Goal: Task Accomplishment & Management: Complete application form

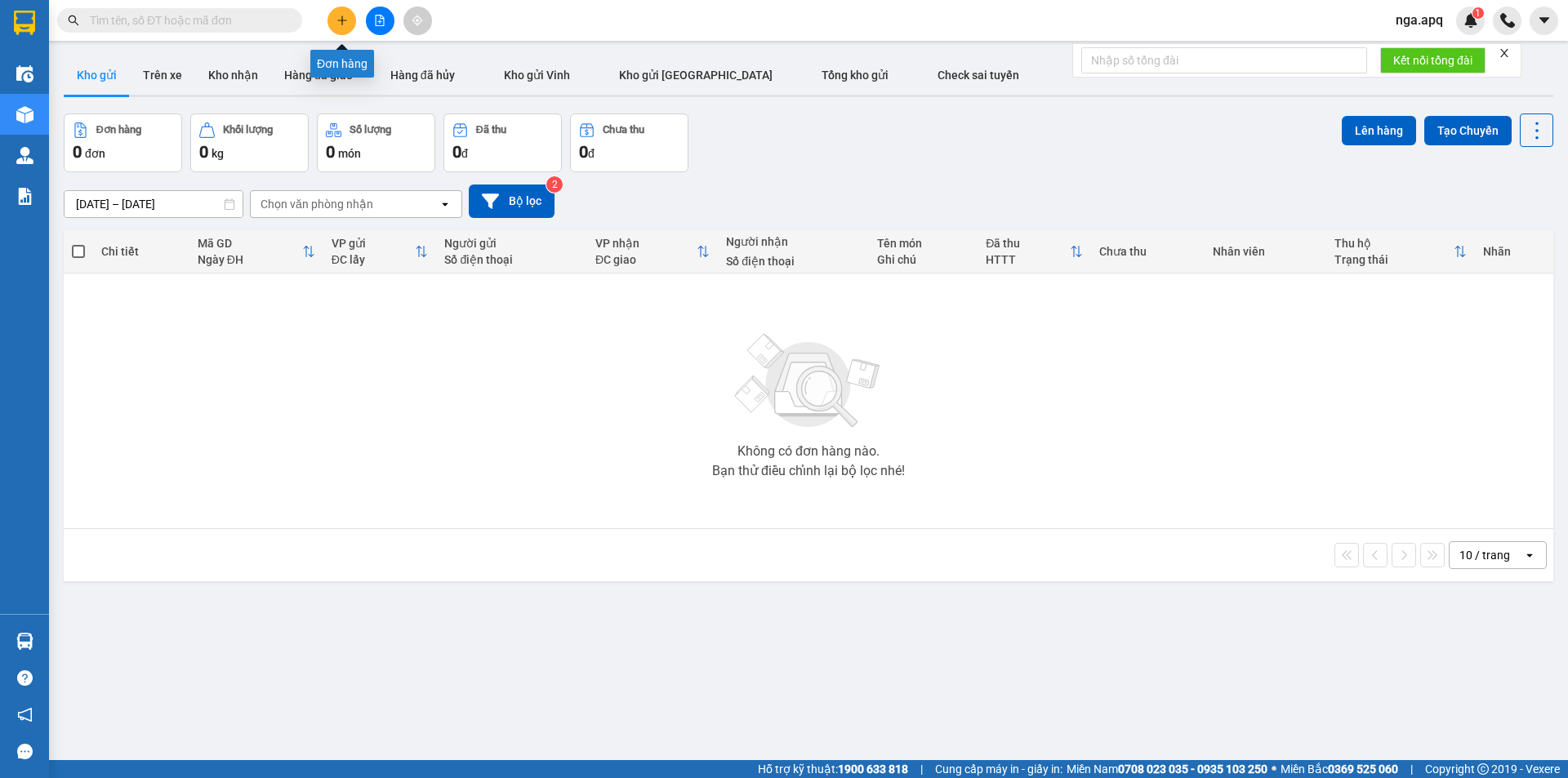
click at [340, 18] on icon "plus" at bounding box center [342, 21] width 12 height 12
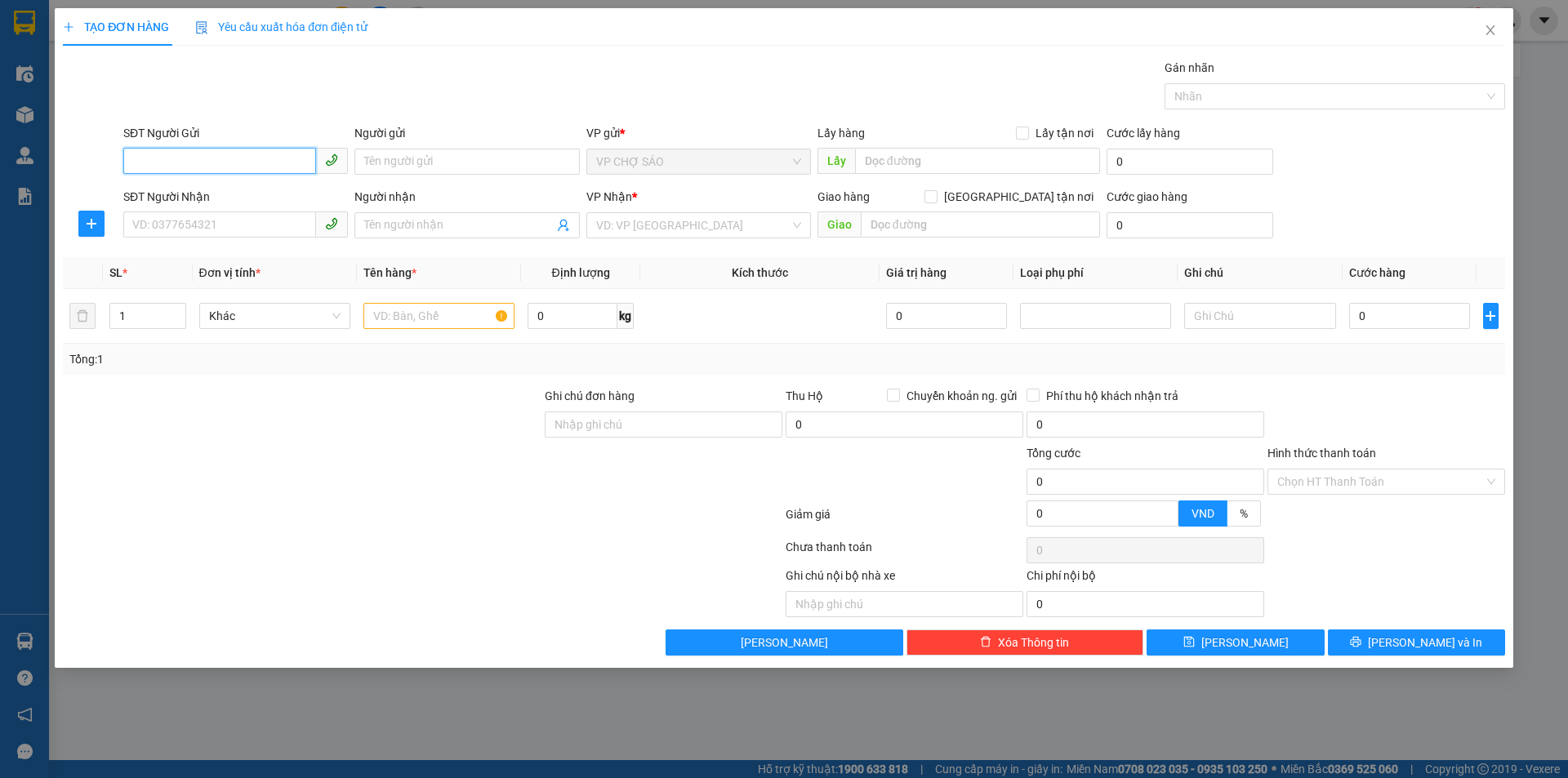
click at [134, 161] on input "SĐT Người Gửi" at bounding box center [220, 160] width 193 height 26
click at [146, 161] on input "0" at bounding box center [220, 160] width 193 height 26
type input "0971037168"
drag, startPoint x: 185, startPoint y: 194, endPoint x: 174, endPoint y: 227, distance: 34.8
click at [184, 201] on div "0971037168 - a hoàng" at bounding box center [235, 194] width 205 height 18
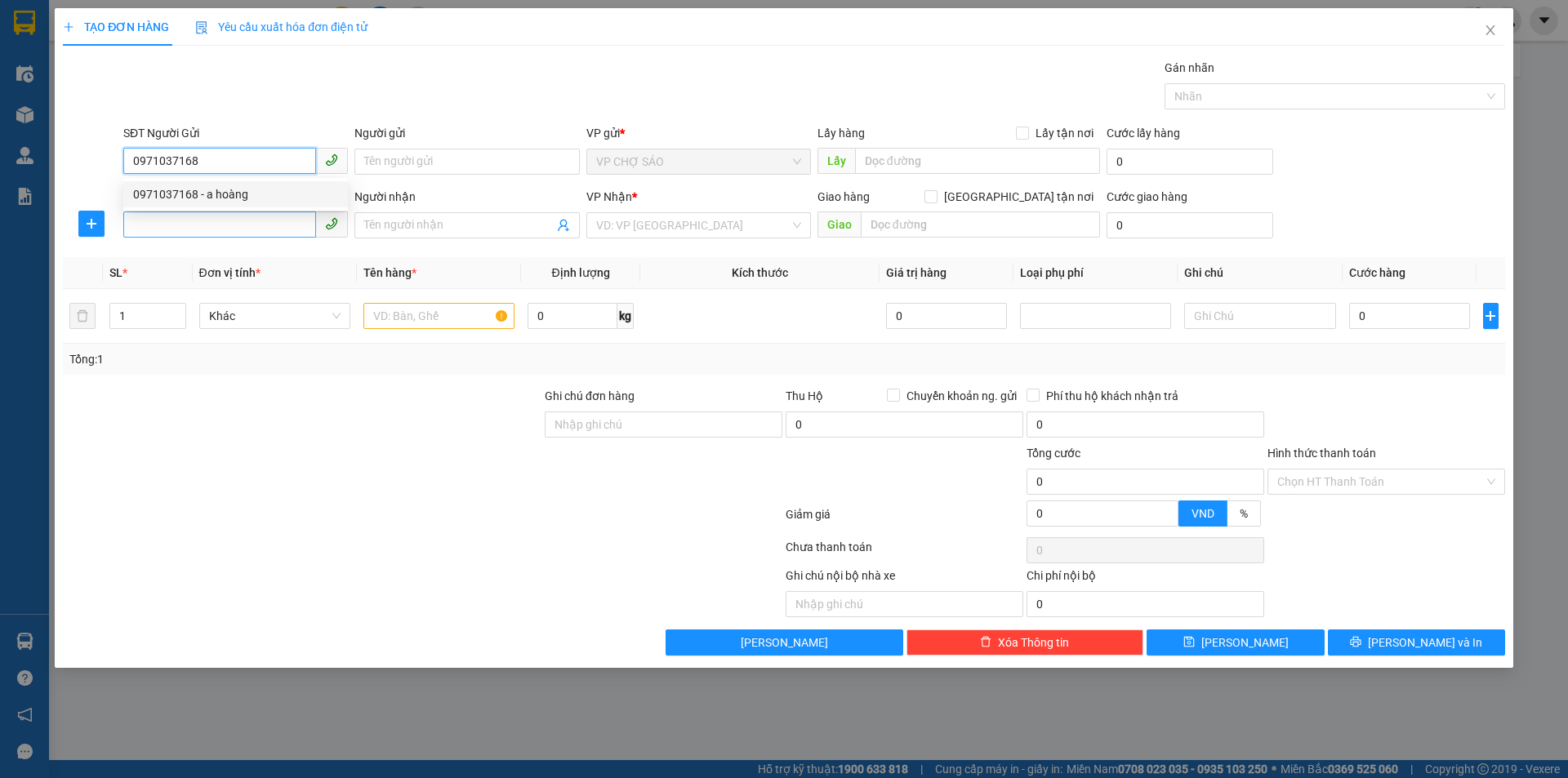
type input "a hoàng"
type input "0971037168"
click at [169, 232] on input "SĐT Người Nhận" at bounding box center [220, 224] width 193 height 26
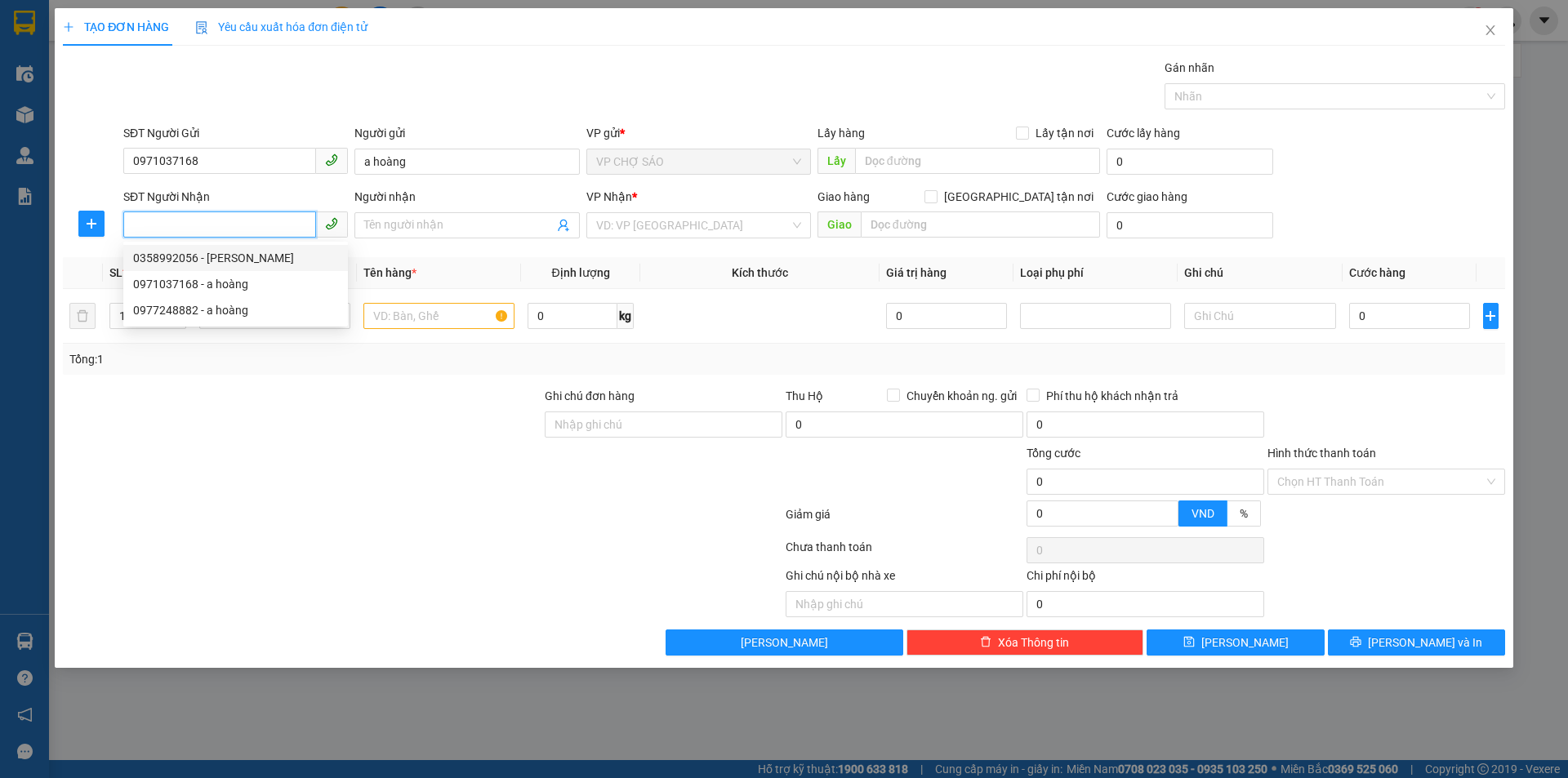
click at [170, 259] on div "0358992056 - [PERSON_NAME]" at bounding box center [235, 258] width 205 height 18
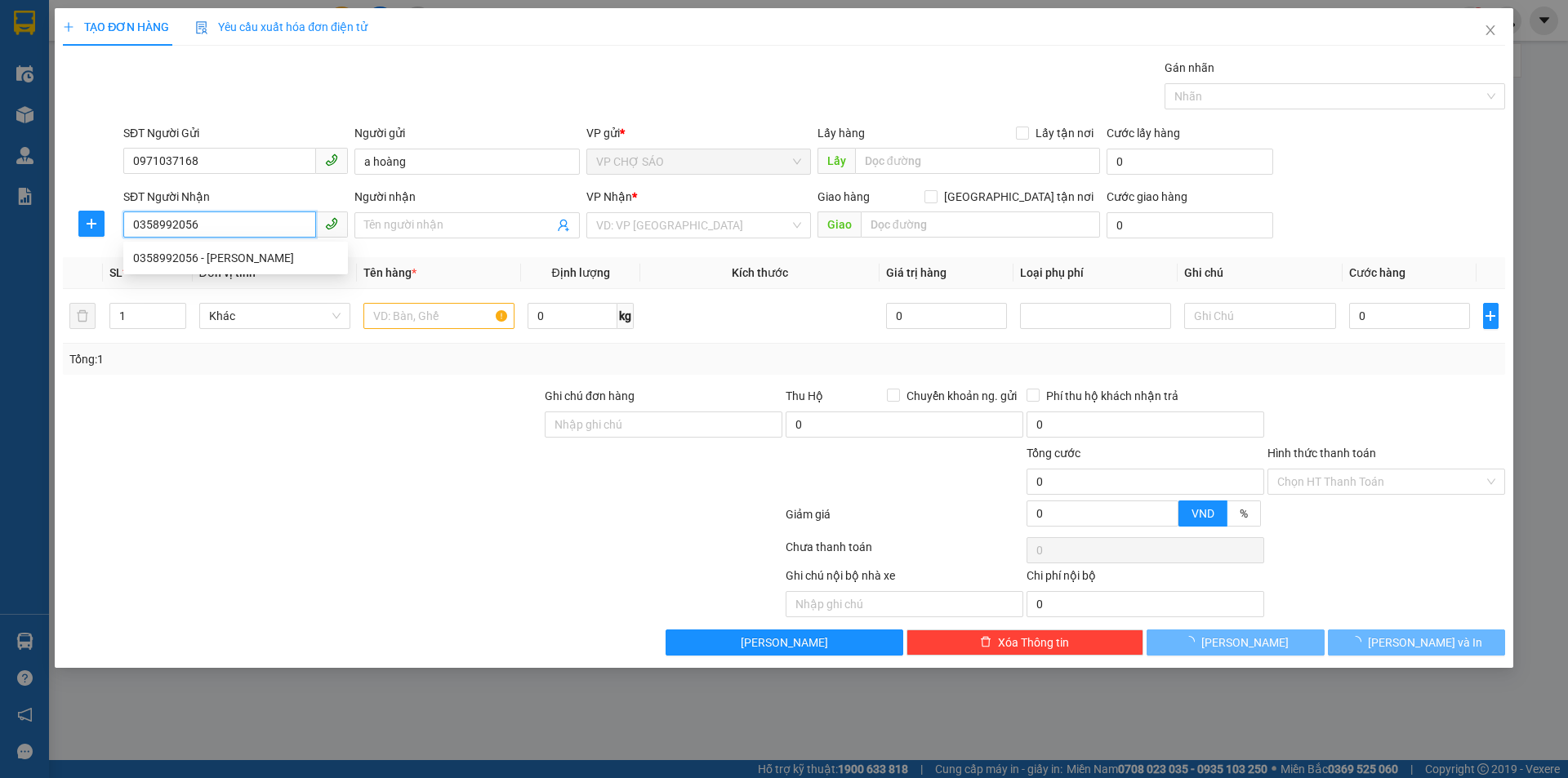
type input "0358992056"
type input "[PERSON_NAME]"
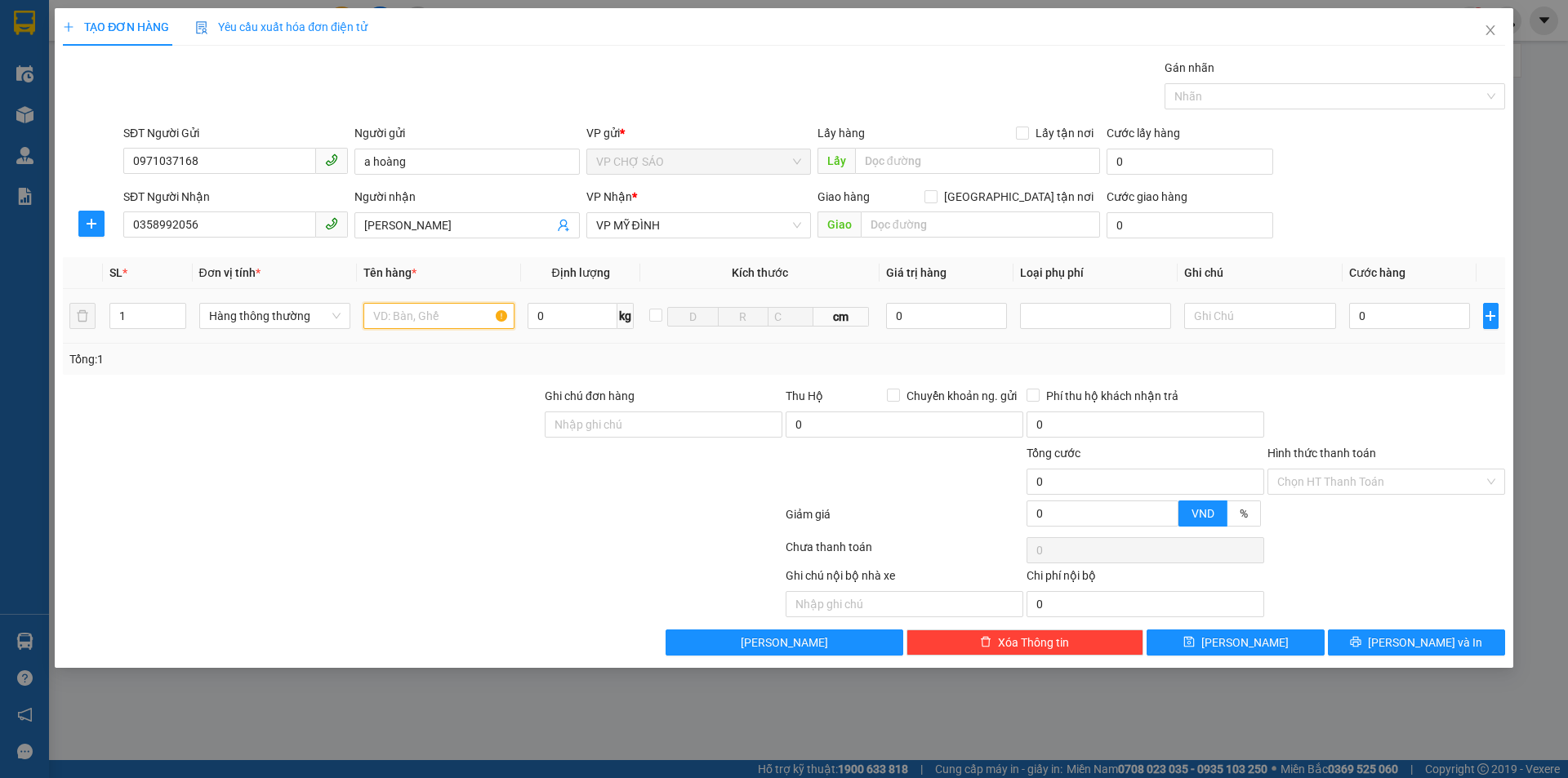
click at [387, 318] on input "text" at bounding box center [438, 316] width 151 height 26
type input "giây tơ"
click at [1363, 317] on input "0" at bounding box center [1410, 316] width 122 height 26
type input "3"
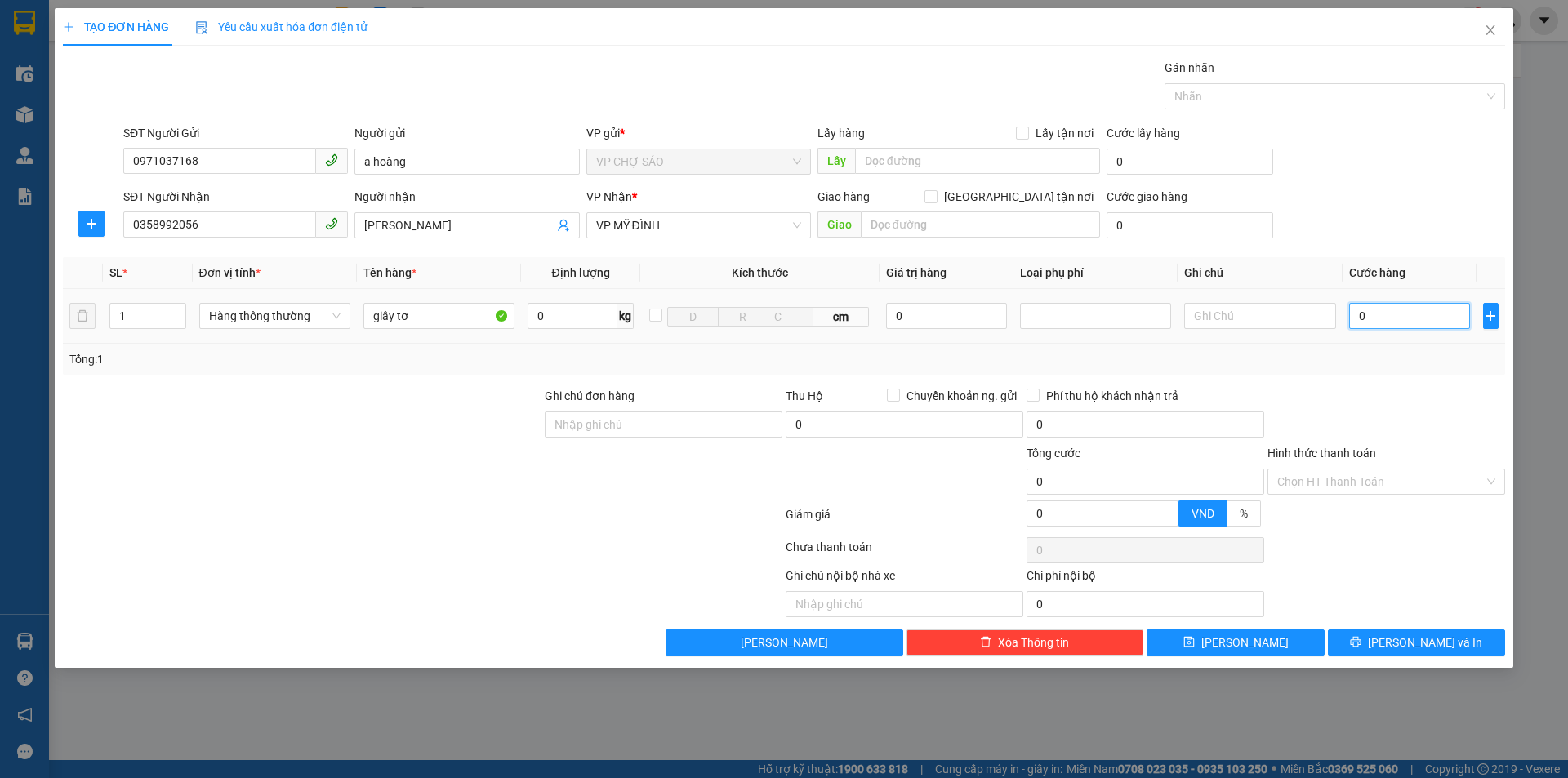
type input "3"
type input "30"
type input "300"
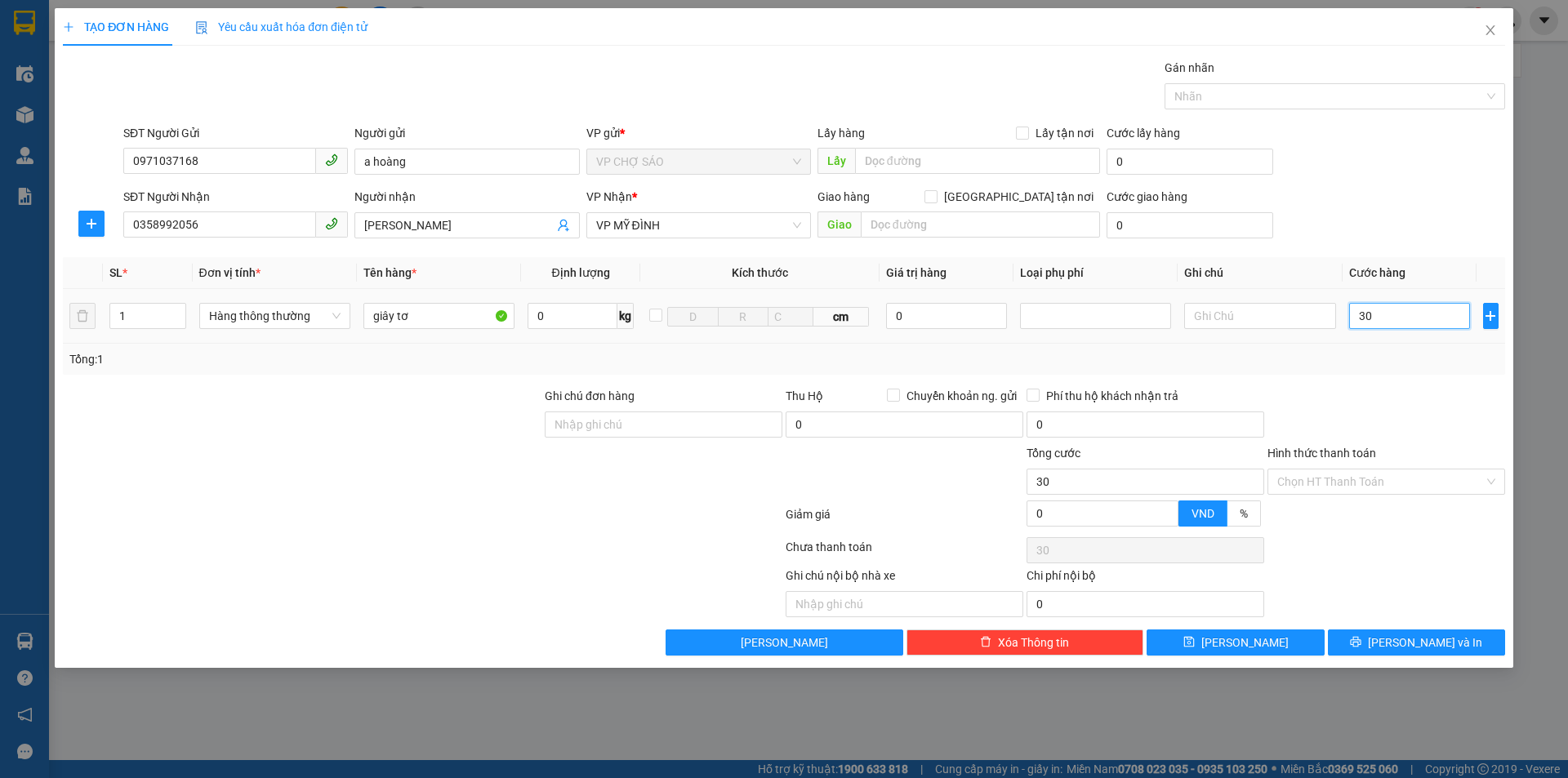
type input "300"
type input "3.000"
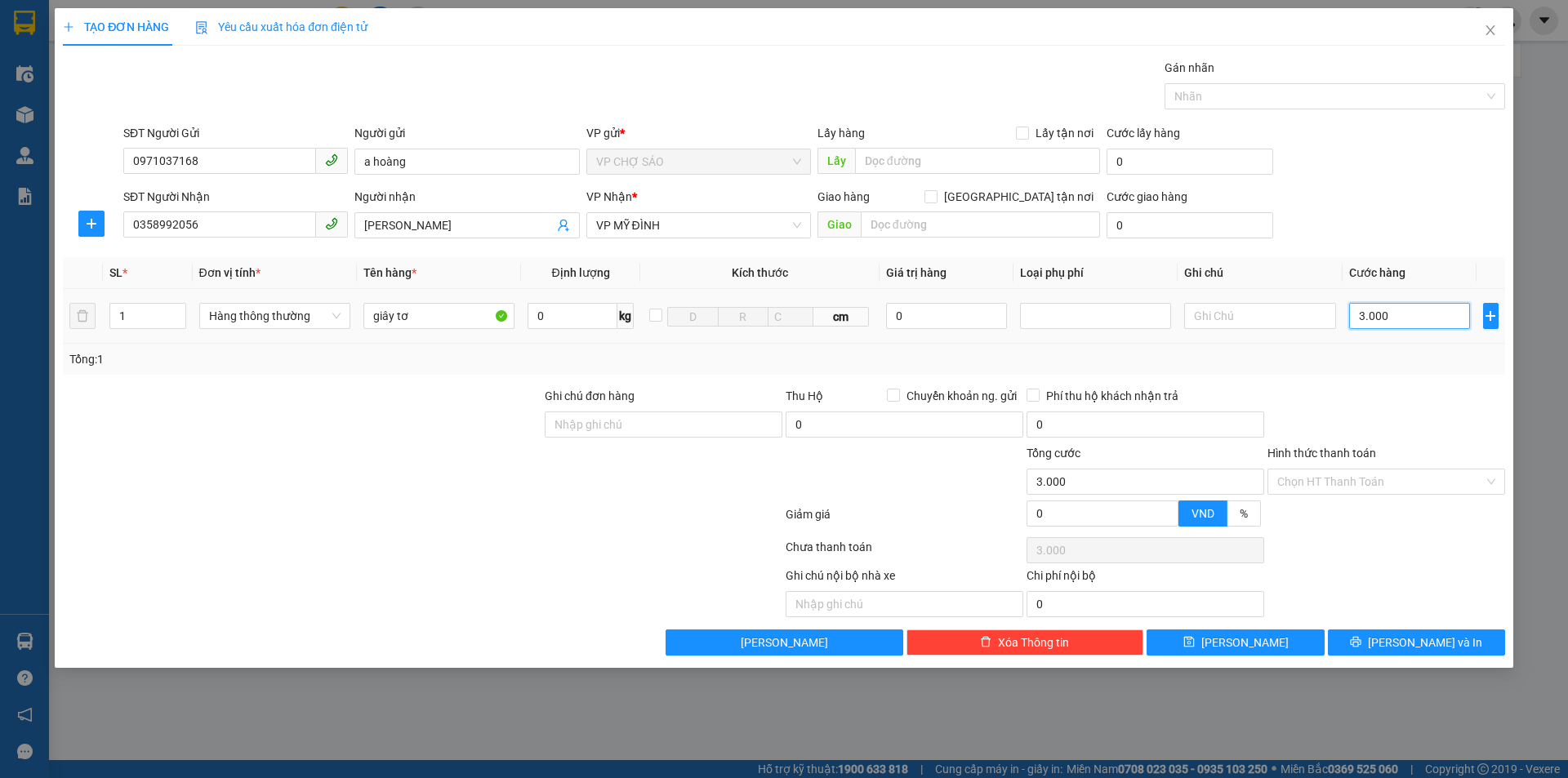
type input "30.000"
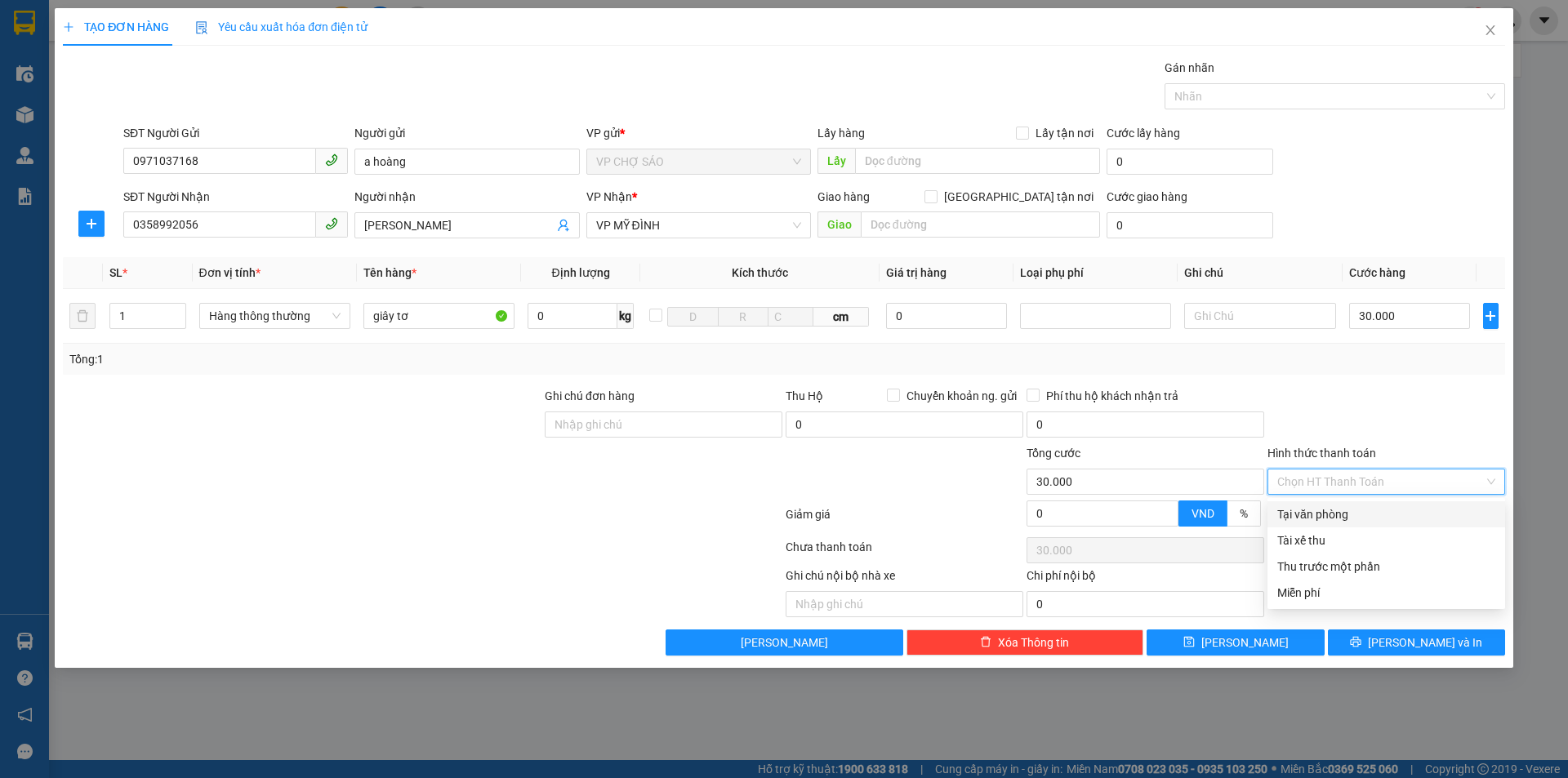
click at [1388, 486] on input "Hình thức thanh toán" at bounding box center [1381, 482] width 207 height 24
click at [1338, 519] on div "Tại văn phòng" at bounding box center [1386, 515] width 218 height 18
type input "0"
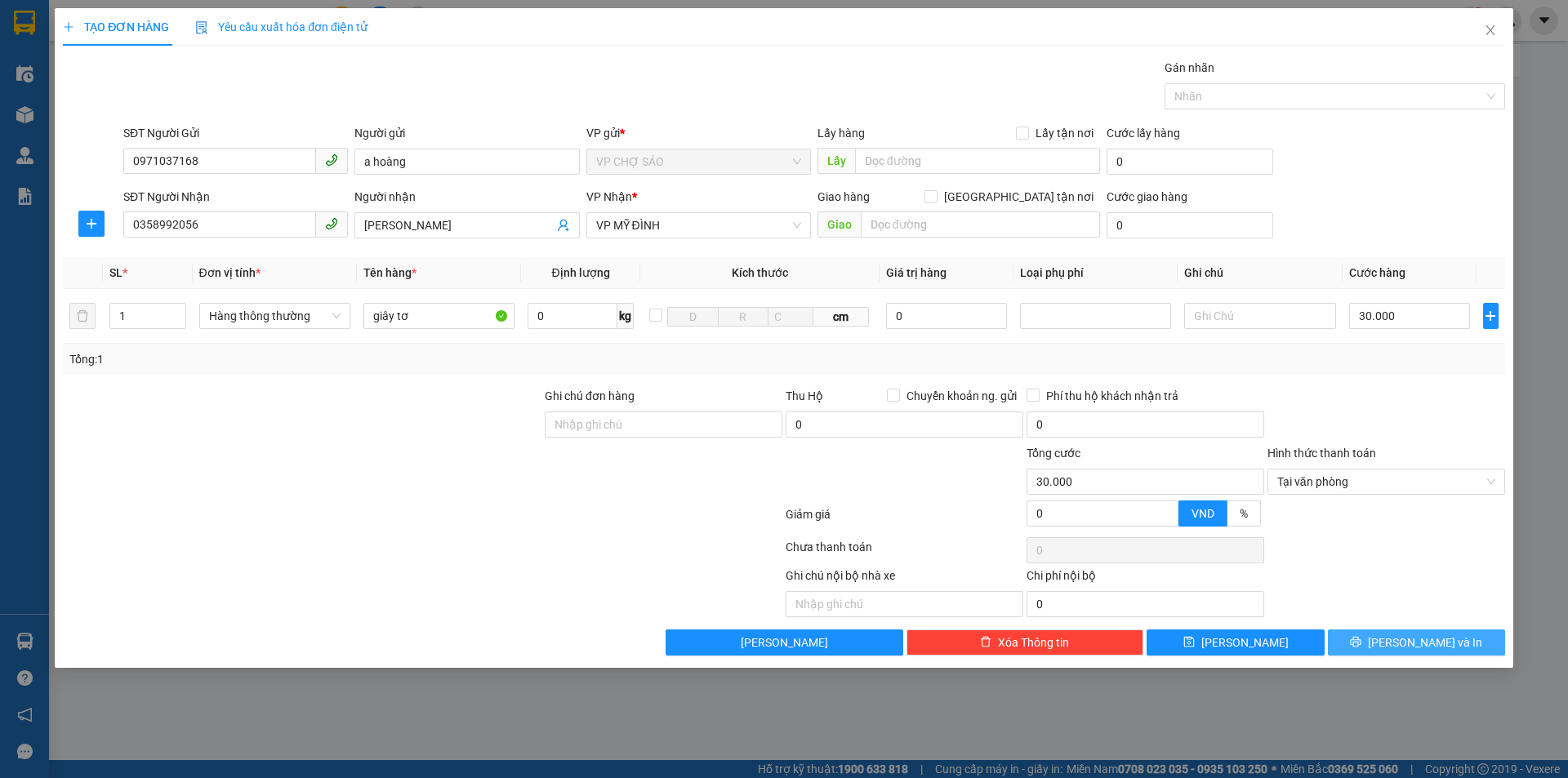
click at [1413, 643] on span "[PERSON_NAME] và In" at bounding box center [1425, 643] width 114 height 18
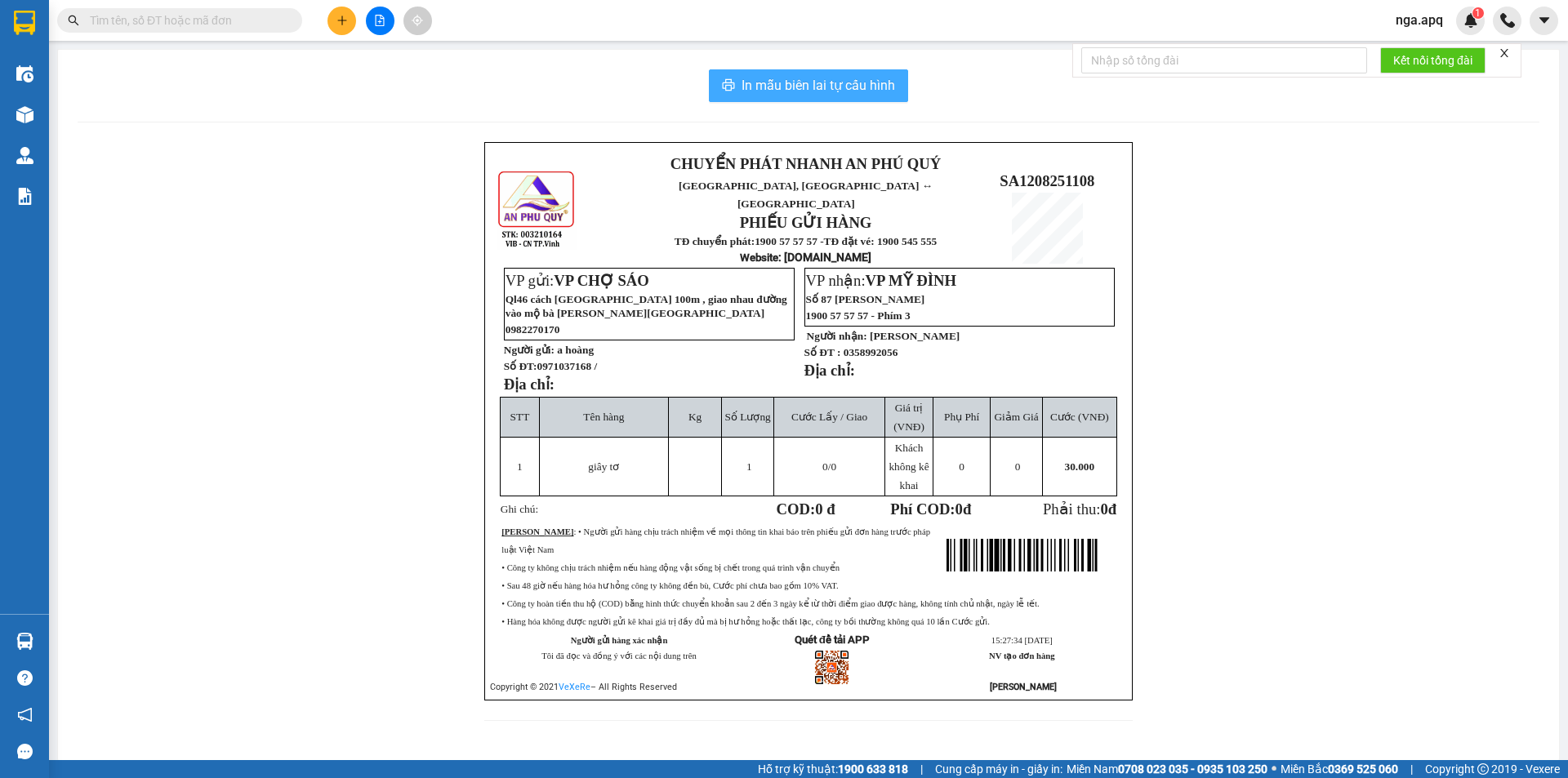
click at [794, 90] on span "In mẫu biên lai tự cấu hình" at bounding box center [818, 85] width 154 height 20
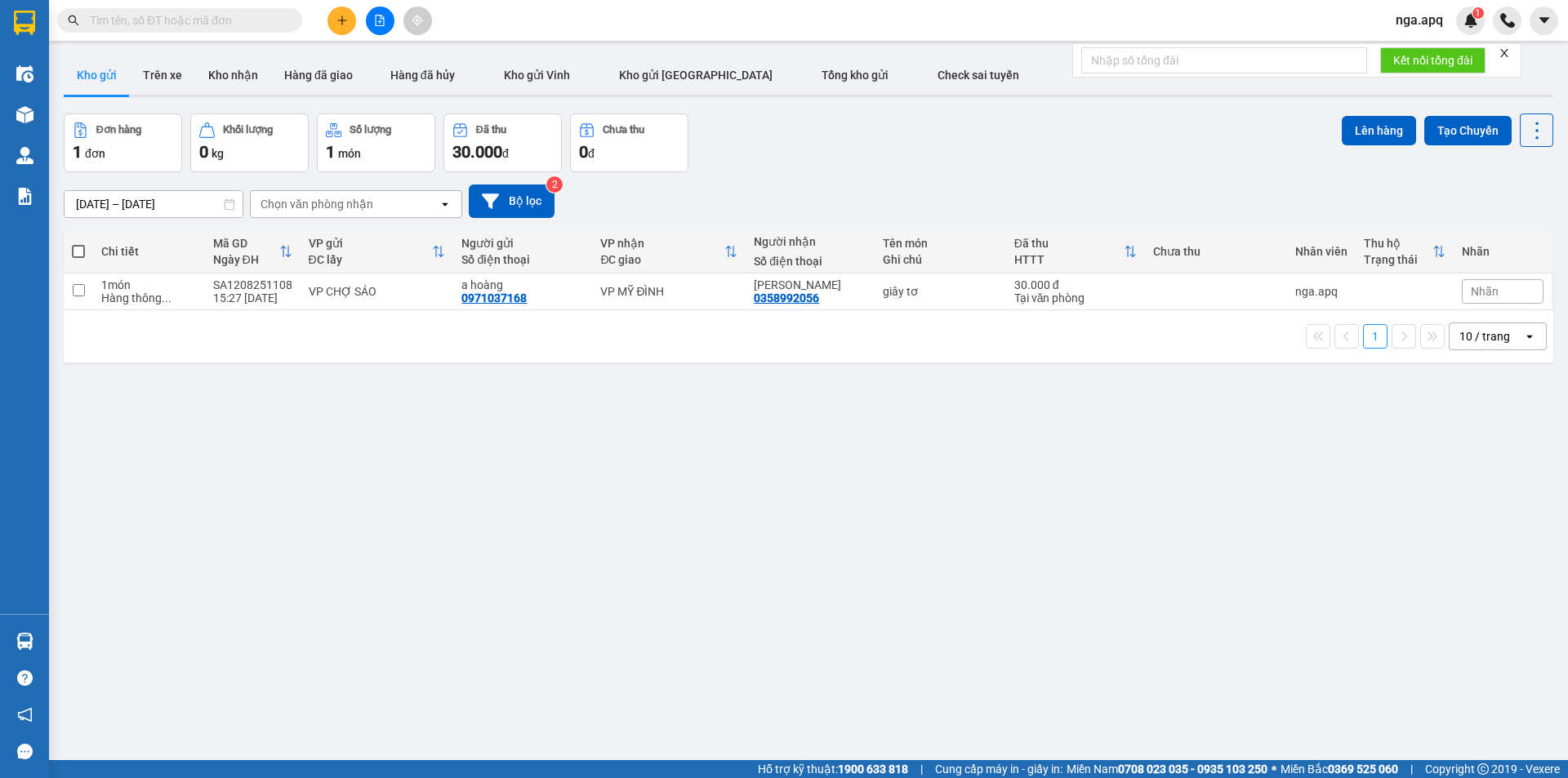
click at [1168, 550] on div "ver 1.8.137 Kho gửi Trên xe Kho nhận Hàng đã giao Hàng đã hủy Kho gửi Vinh Kho …" at bounding box center [808, 438] width 1503 height 778
click at [726, 508] on div "ver 1.8.137 Kho gửi Trên xe Kho nhận Hàng đã giao Hàng đã hủy Kho gửi Vinh Kho …" at bounding box center [808, 438] width 1503 height 778
click at [727, 514] on div "ver 1.8.137 Kho gửi Trên xe Kho nhận Hàng đã giao Hàng đã hủy Kho gửi Vinh Kho …" at bounding box center [808, 438] width 1503 height 778
